Goal: Information Seeking & Learning: Learn about a topic

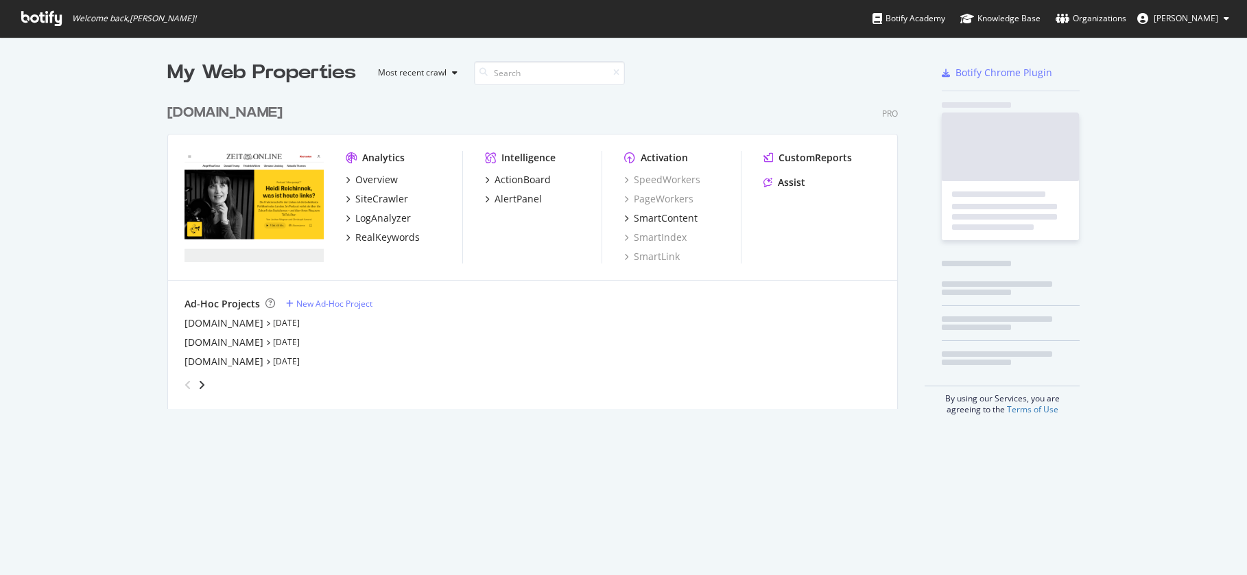
scroll to position [565, 1227]
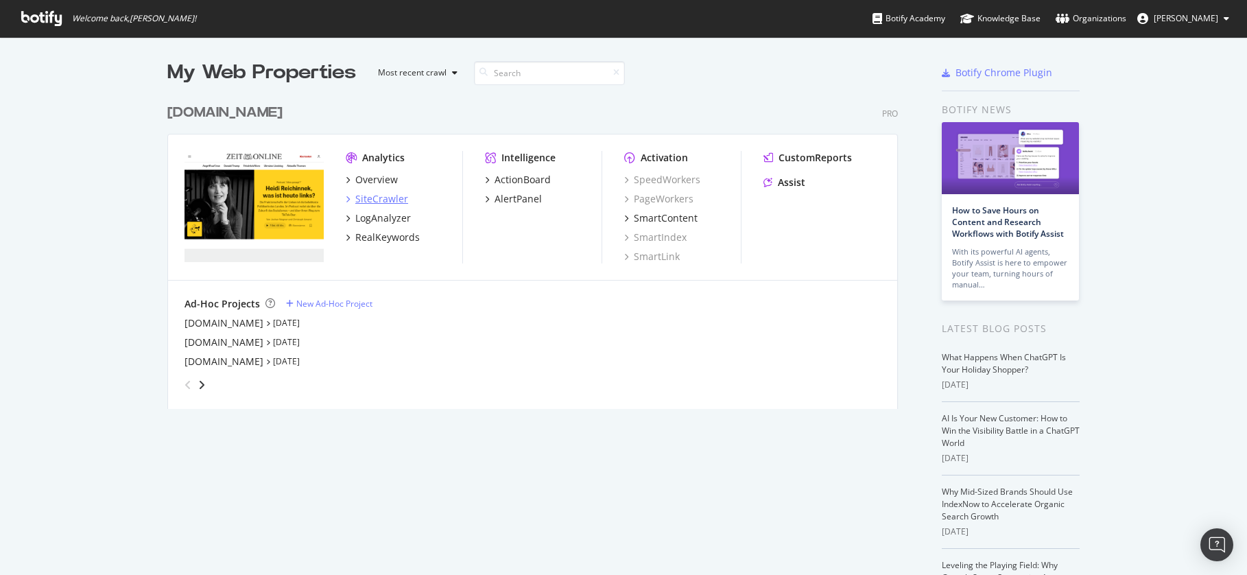
click at [379, 204] on div "SiteCrawler" at bounding box center [381, 199] width 53 height 14
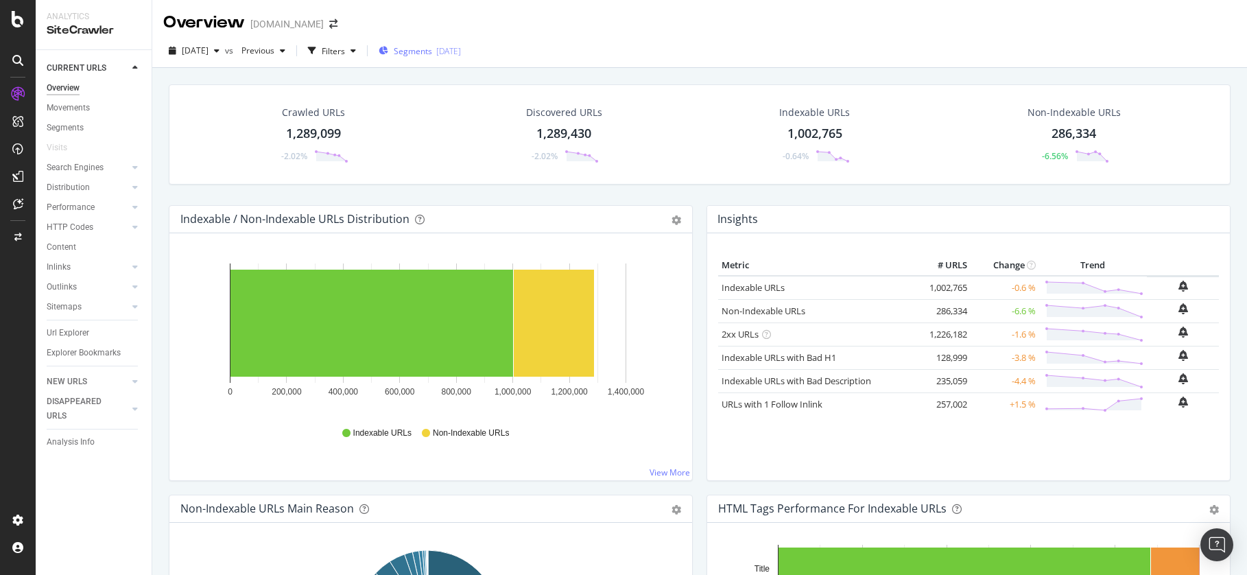
click at [432, 55] on span "Segments" at bounding box center [413, 51] width 38 height 12
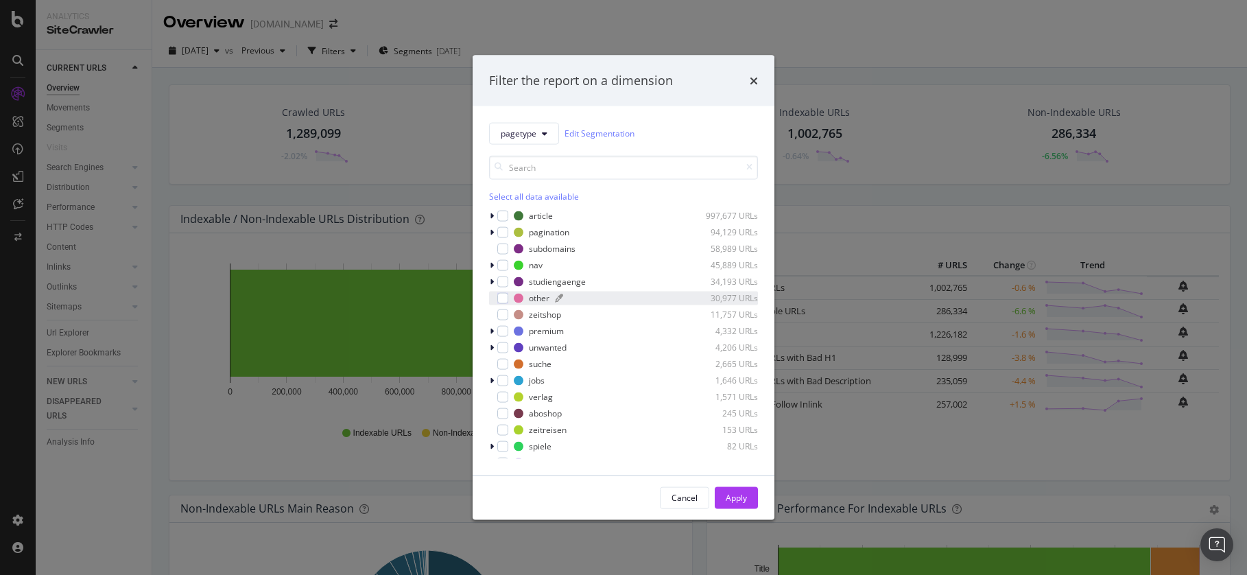
scroll to position [8, 0]
click at [508, 276] on div "modal" at bounding box center [502, 273] width 11 height 11
click at [752, 498] on button "Apply" at bounding box center [736, 497] width 43 height 22
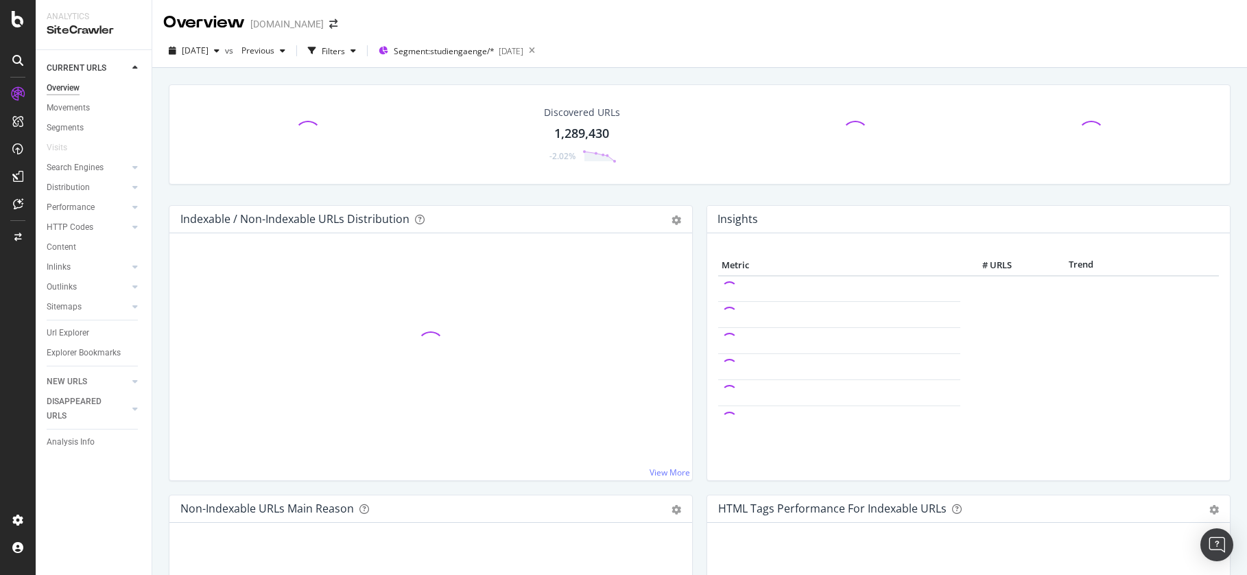
scroll to position [2, 0]
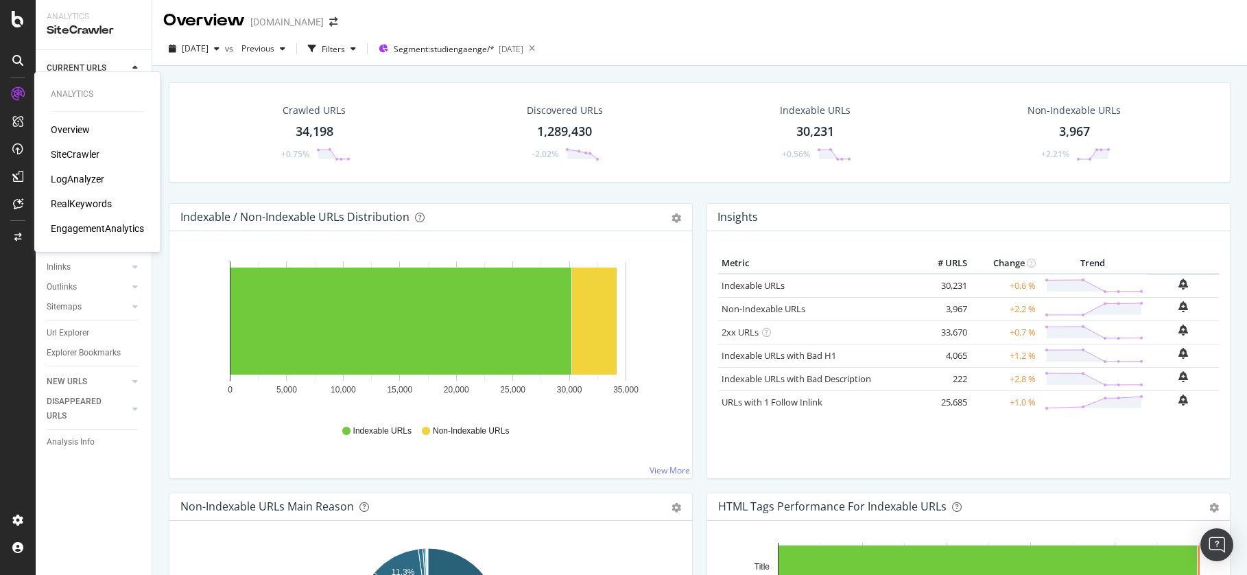
click at [91, 178] on div "LogAnalyzer" at bounding box center [78, 179] width 54 height 14
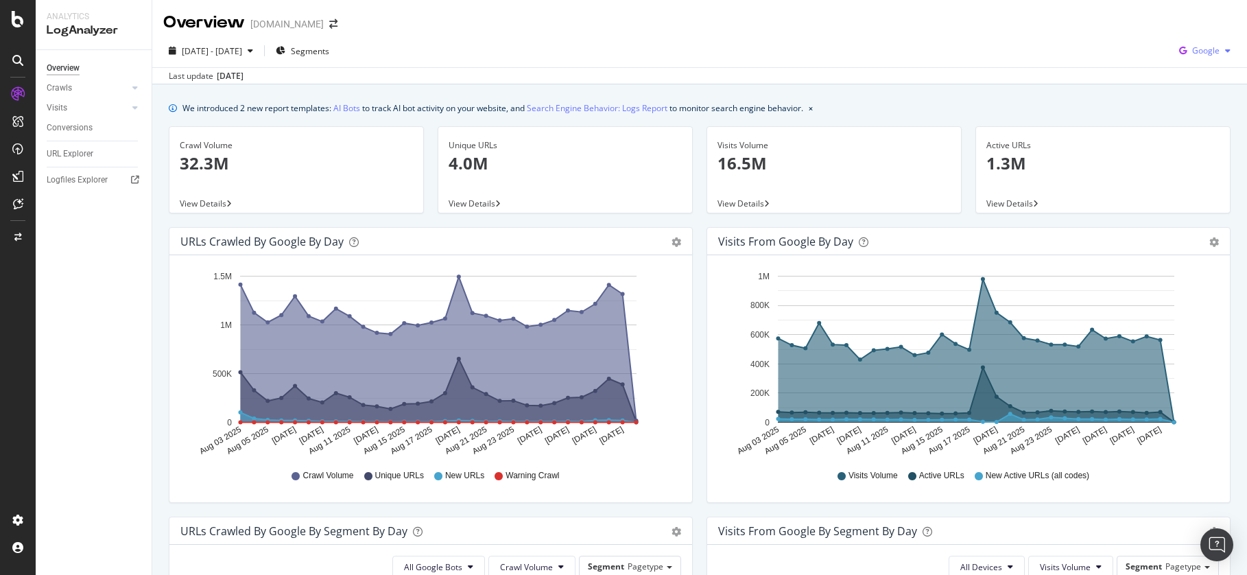
click at [1225, 51] on icon "button" at bounding box center [1227, 51] width 5 height 8
click at [1206, 145] on div "Other AI Bots" at bounding box center [1194, 154] width 95 height 20
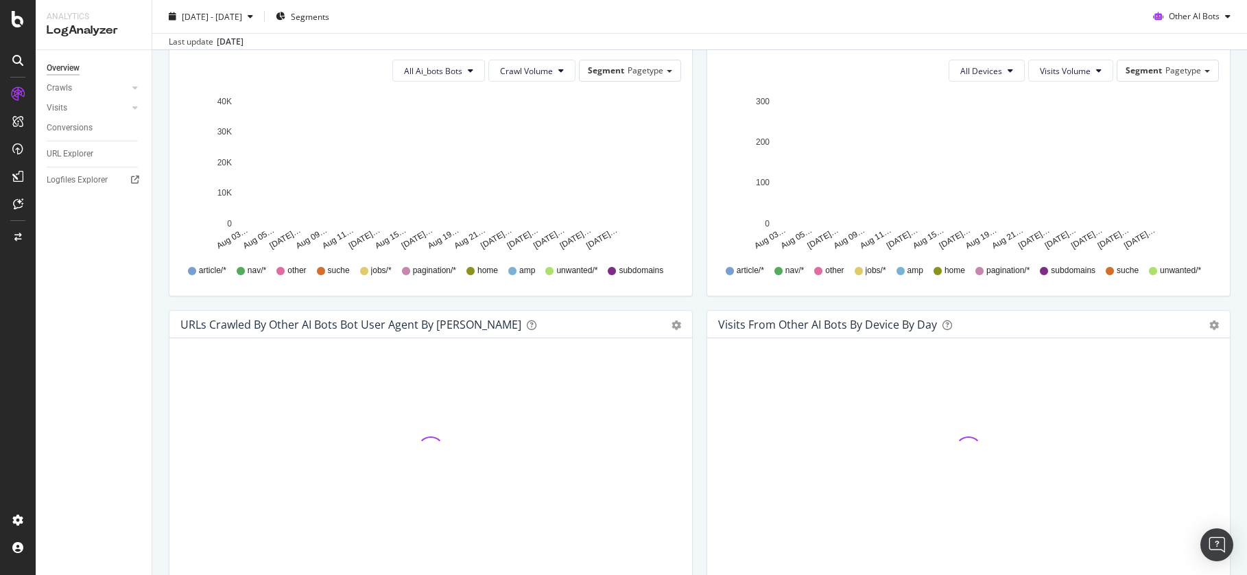
scroll to position [569, 0]
